Goal: Navigation & Orientation: Find specific page/section

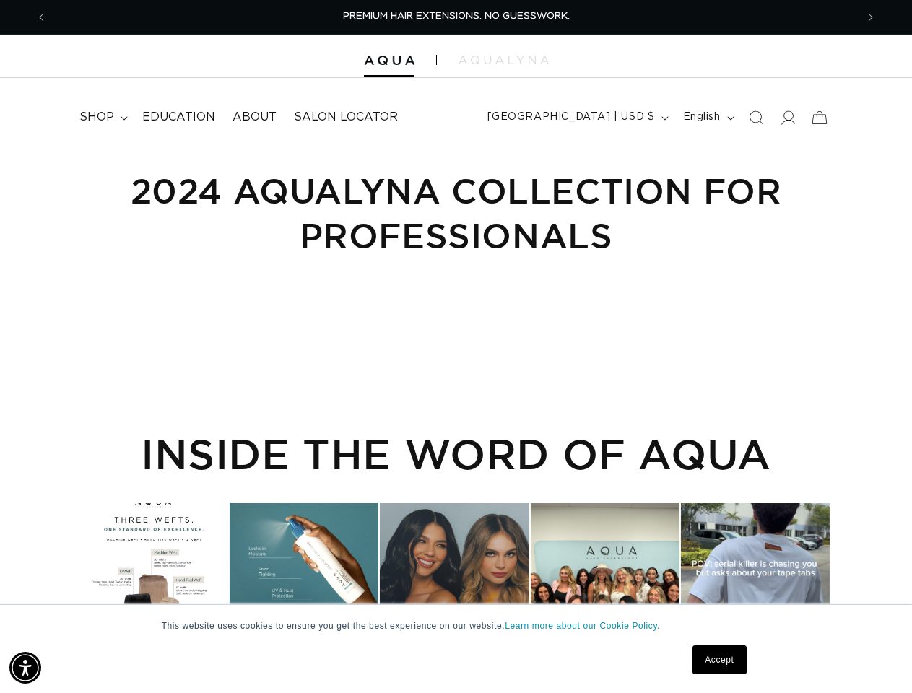
click at [456, 347] on main "2024 Aqualyna Collection for Professionals INSIDE THE WORD OF AQUA" at bounding box center [456, 419] width 912 height 542
click at [25, 668] on img "Accessibility Menu" at bounding box center [25, 668] width 32 height 32
